Goal: Task Accomplishment & Management: Manage account settings

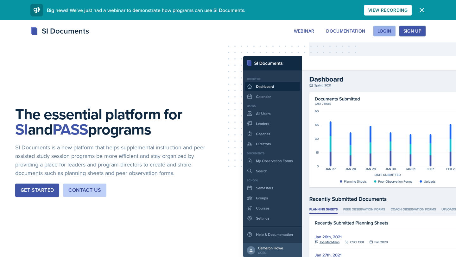
click at [379, 32] on div "Login" at bounding box center [384, 30] width 14 height 5
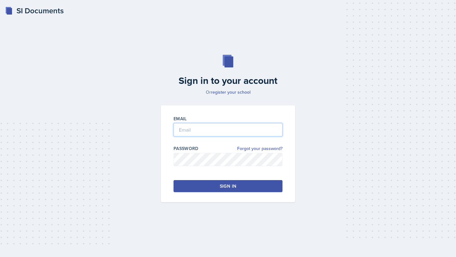
click at [221, 129] on input "email" at bounding box center [227, 129] width 109 height 13
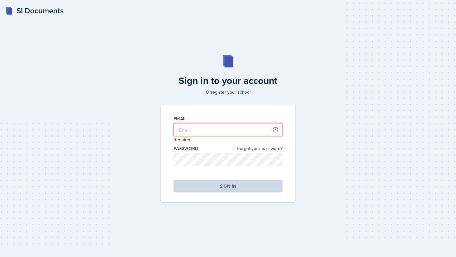
click at [218, 132] on input "email" at bounding box center [227, 129] width 109 height 13
type input "[EMAIL_ADDRESS][DOMAIN_NAME]"
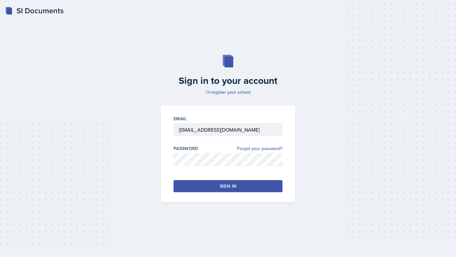
click at [218, 187] on button "Sign in" at bounding box center [227, 186] width 109 height 12
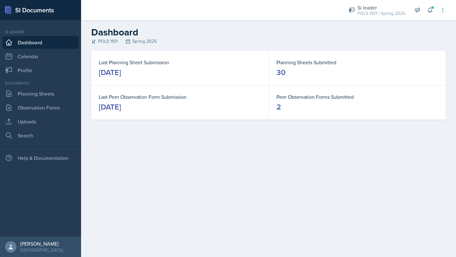
click at [280, 104] on div "2" at bounding box center [278, 107] width 4 height 10
drag, startPoint x: 280, startPoint y: 105, endPoint x: 278, endPoint y: 109, distance: 4.5
click at [278, 109] on div "2" at bounding box center [278, 107] width 4 height 10
click at [278, 120] on div "Last Planning Sheet Submission [DATE] Planning Sheets Submitted 30 Last Peer Ob…" at bounding box center [268, 93] width 375 height 84
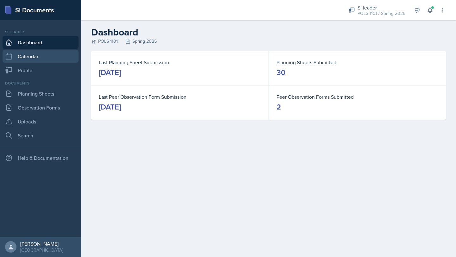
click at [51, 54] on link "Calendar" at bounding box center [41, 56] width 76 height 13
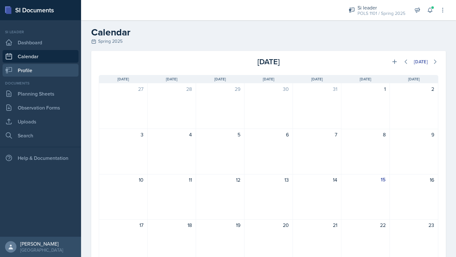
click at [51, 71] on link "Profile" at bounding box center [41, 70] width 76 height 13
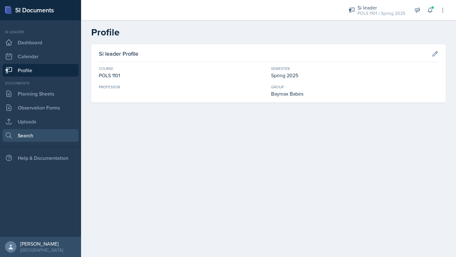
click at [48, 137] on link "Search" at bounding box center [41, 135] width 76 height 13
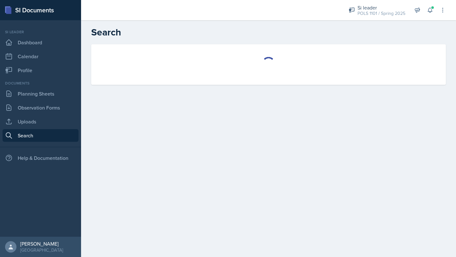
select select "all"
select select "1"
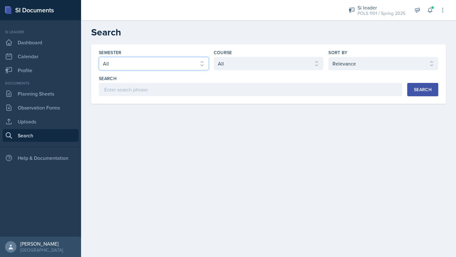
click at [183, 65] on select "Select semester All Fall 2025 Summer 2025 Spring 2025 Fall 2024 Summer 2024 Spr…" at bounding box center [154, 63] width 110 height 13
click at [99, 57] on select "Select semester All Fall 2025 Summer 2025 Spring 2025 Fall 2024 Summer 2024 Spr…" at bounding box center [154, 63] width 110 height 13
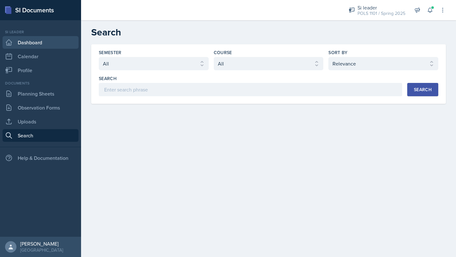
click at [35, 44] on link "Dashboard" at bounding box center [41, 42] width 76 height 13
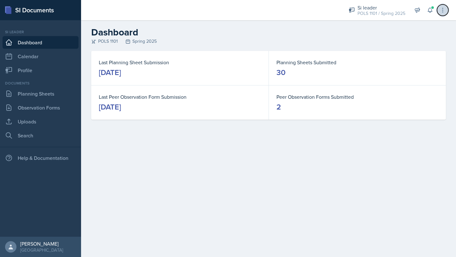
click at [446, 10] on button at bounding box center [442, 9] width 11 height 11
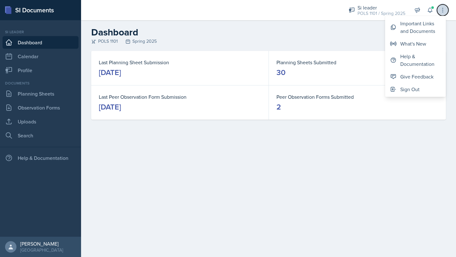
click at [446, 10] on button at bounding box center [442, 9] width 11 height 11
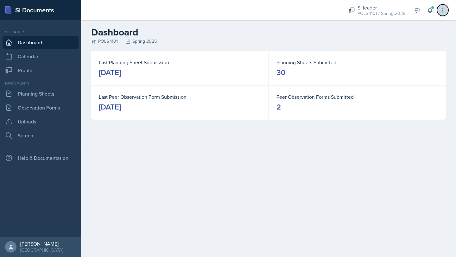
click at [443, 11] on icon at bounding box center [442, 10] width 6 height 6
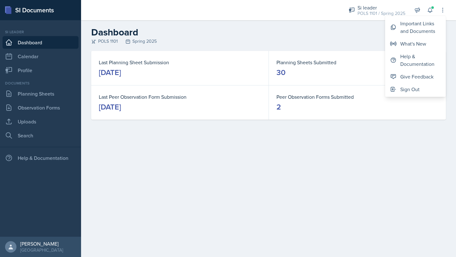
click at [203, 43] on div "POLS 1101 Spring 2025" at bounding box center [268, 41] width 355 height 7
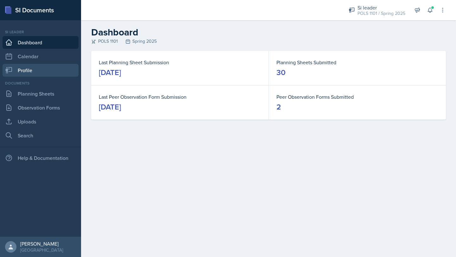
click at [22, 73] on link "Profile" at bounding box center [41, 70] width 76 height 13
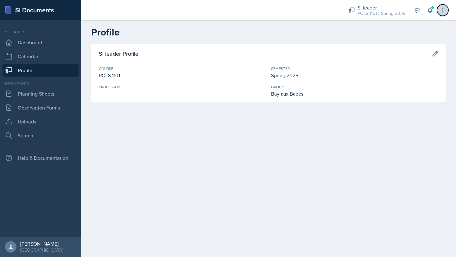
click at [443, 10] on icon at bounding box center [442, 10] width 6 height 6
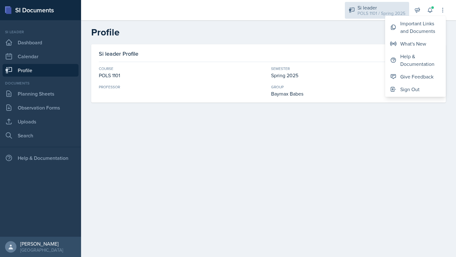
click at [388, 7] on div "Si leader" at bounding box center [381, 8] width 48 height 8
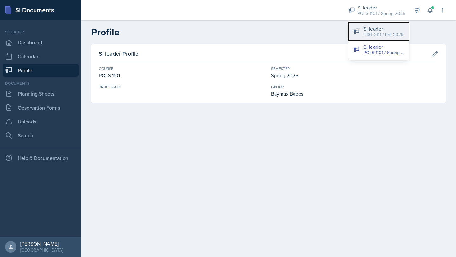
click at [390, 31] on div "Si leader" at bounding box center [383, 29] width 40 height 8
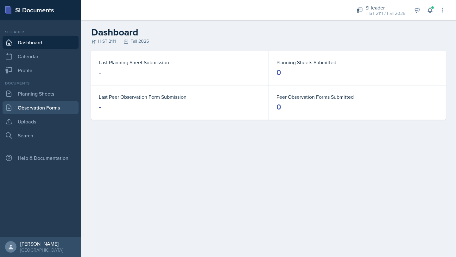
click at [37, 103] on link "Observation Forms" at bounding box center [41, 107] width 76 height 13
